Goal: Task Accomplishment & Management: Manage account settings

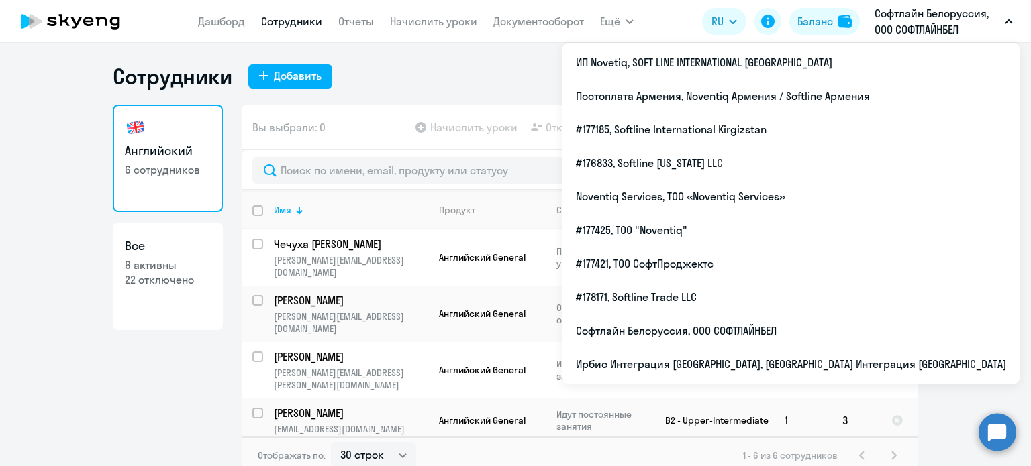
select select "30"
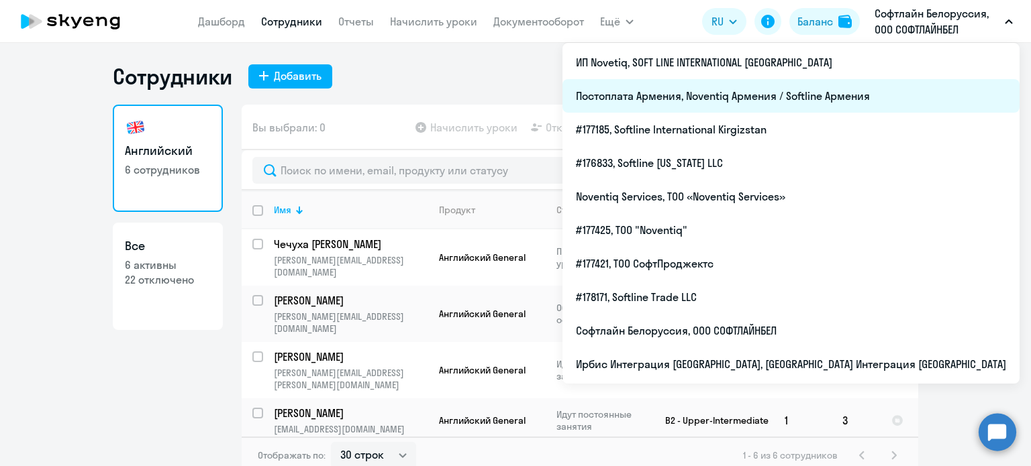
click at [870, 99] on li "Постоплата Армения, Noventiq Армения / Softline Армения" at bounding box center [790, 96] width 457 height 34
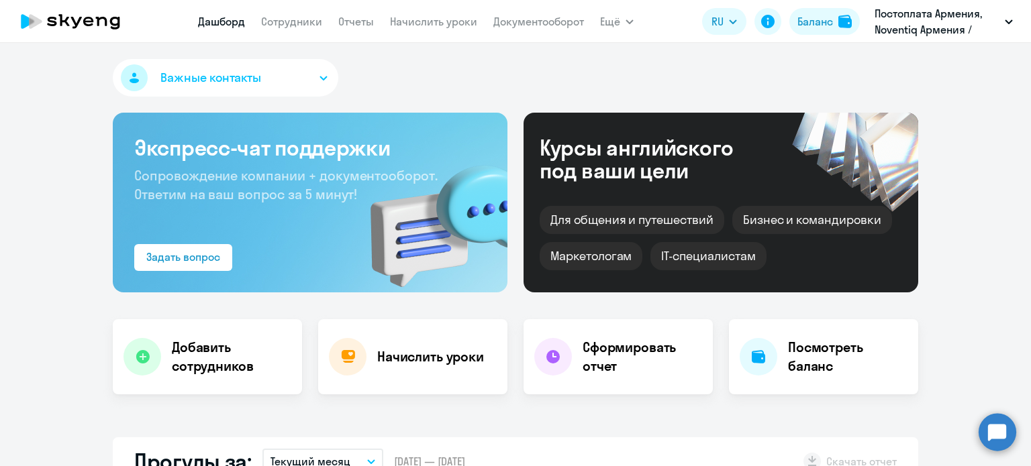
select select "30"
click at [308, 26] on link "Сотрудники" at bounding box center [291, 21] width 61 height 13
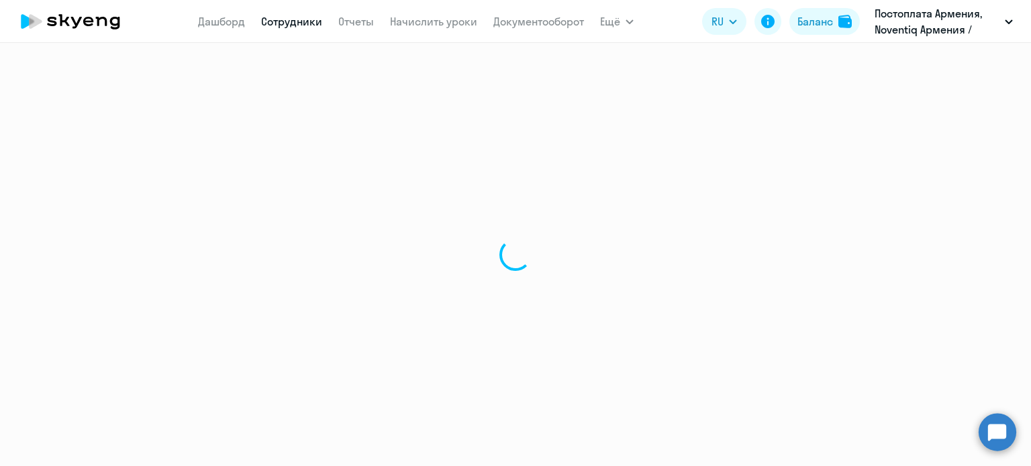
select select "30"
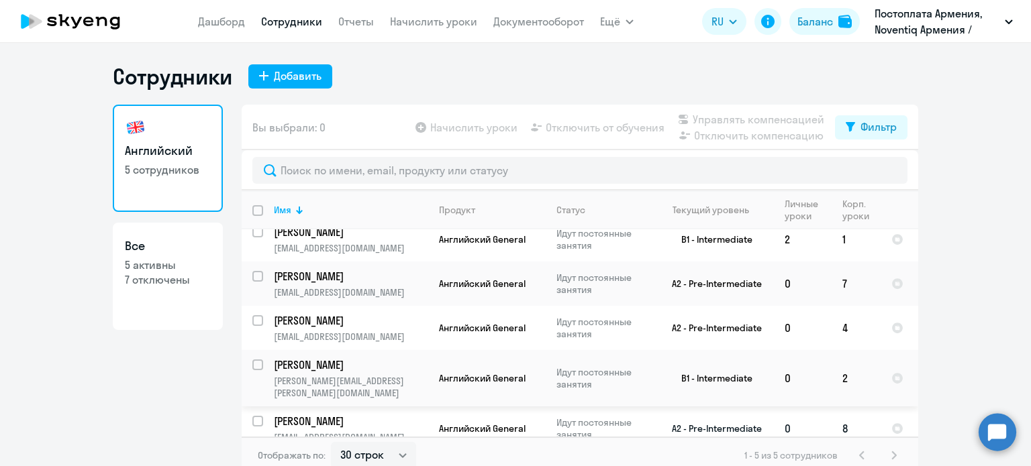
scroll to position [15, 0]
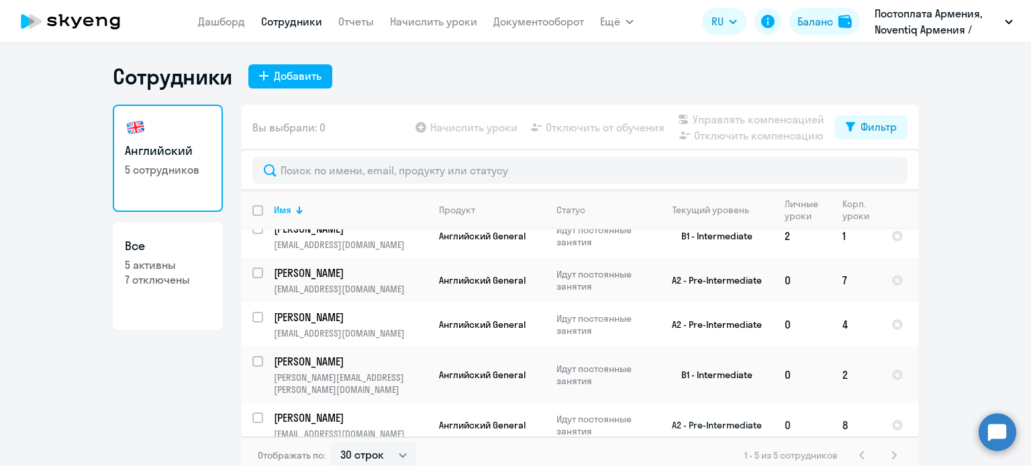
click at [252, 413] on input "select row 40628010" at bounding box center [265, 426] width 27 height 27
checkbox input "true"
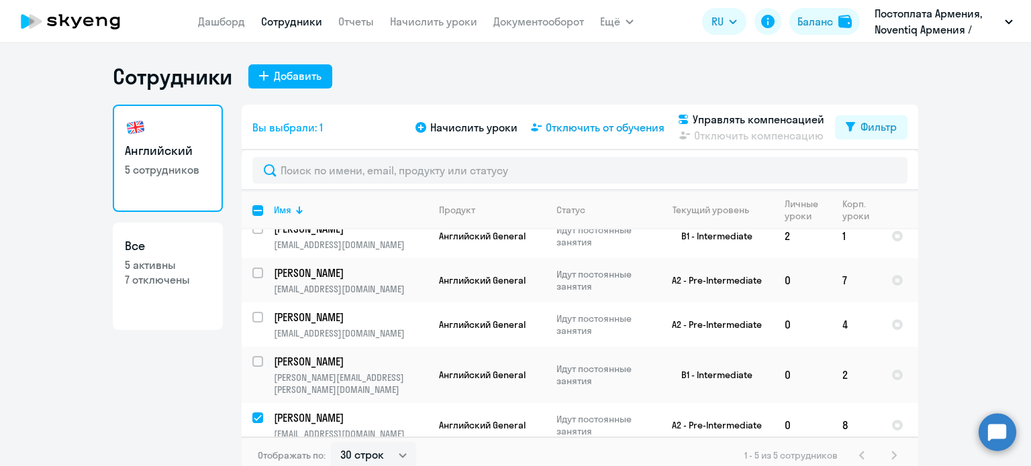
click at [619, 127] on span "Отключить от обучения" at bounding box center [605, 127] width 119 height 16
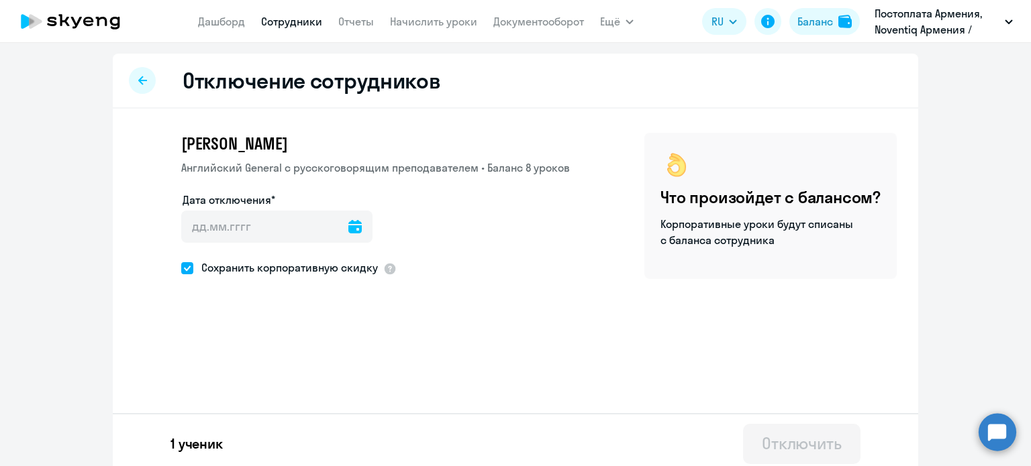
click at [348, 230] on icon at bounding box center [354, 226] width 13 height 13
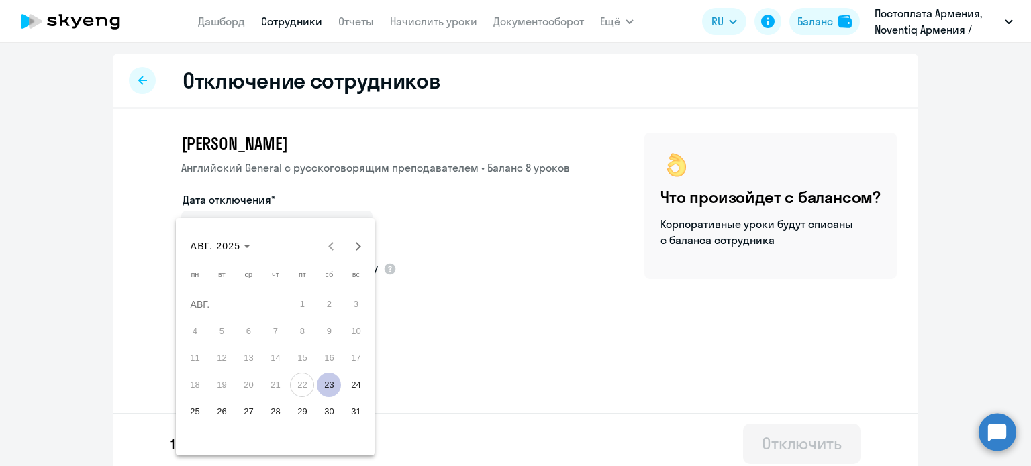
click at [328, 386] on span "23" at bounding box center [329, 385] width 24 height 24
type input "[DATE]"
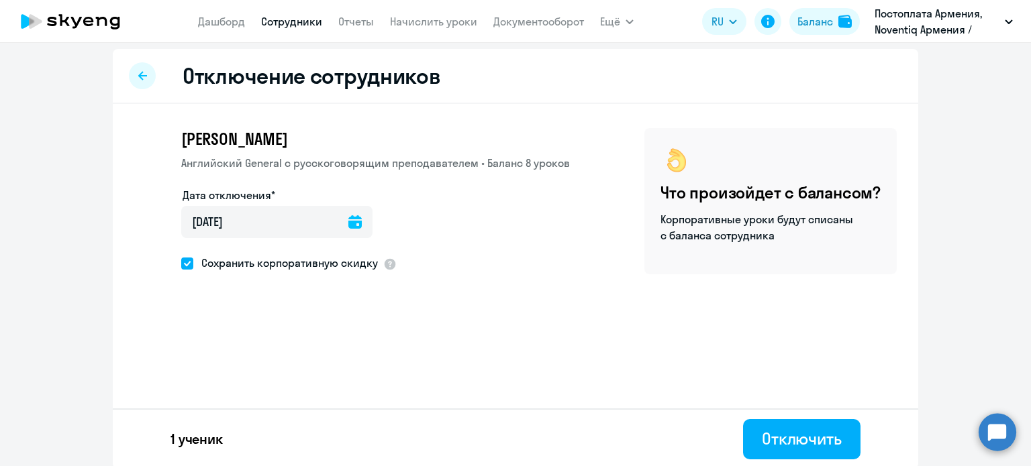
scroll to position [7, 0]
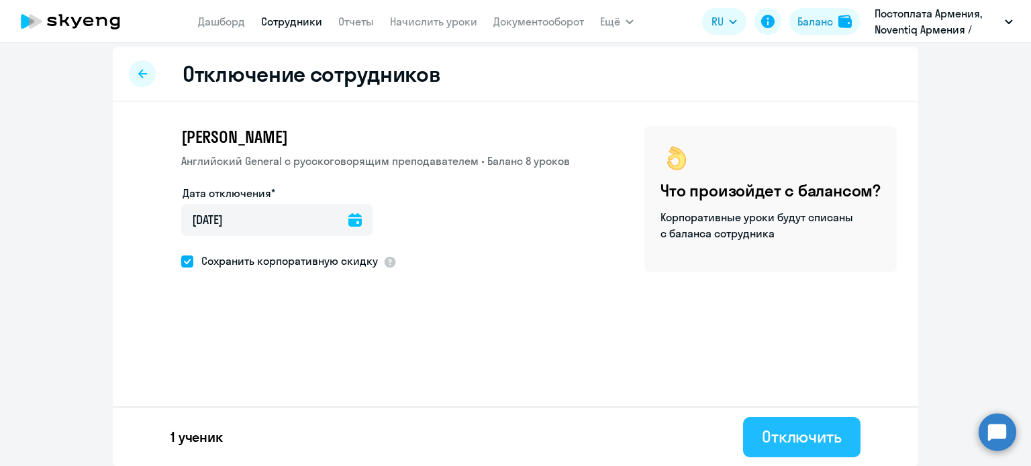
click at [770, 432] on div "Отключить" at bounding box center [802, 436] width 80 height 21
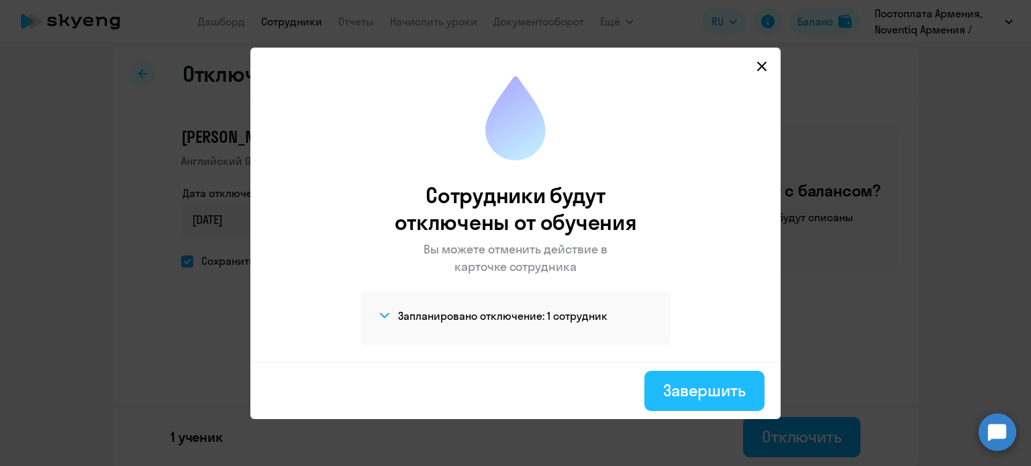
click at [679, 381] on div "Завершить" at bounding box center [704, 390] width 83 height 21
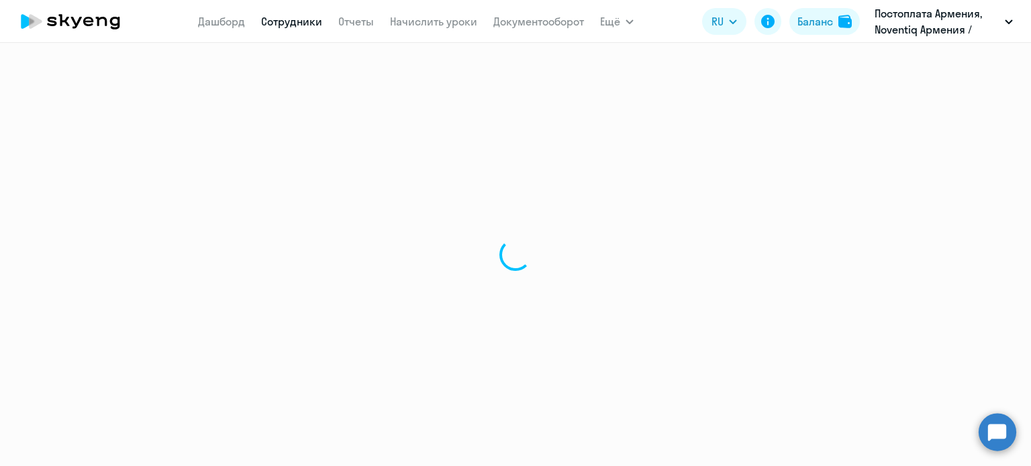
select select "30"
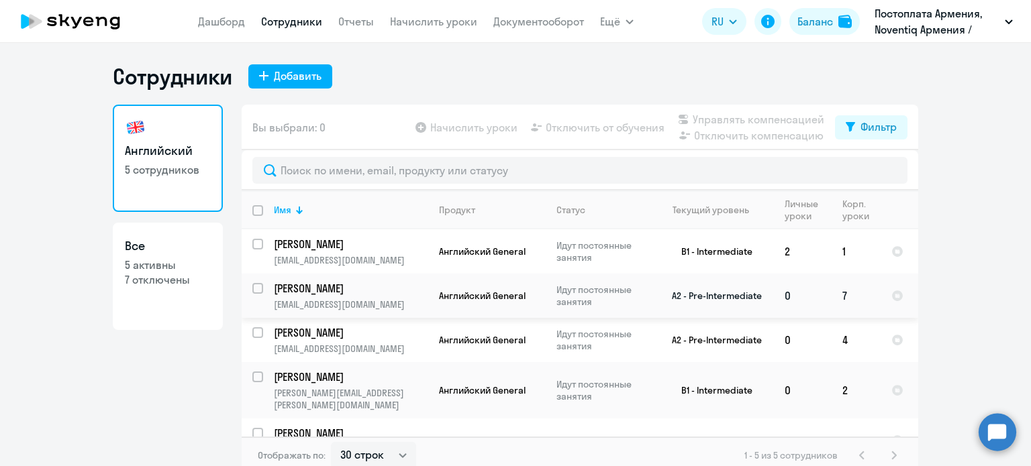
scroll to position [15, 0]
